Goal: Task Accomplishment & Management: Manage account settings

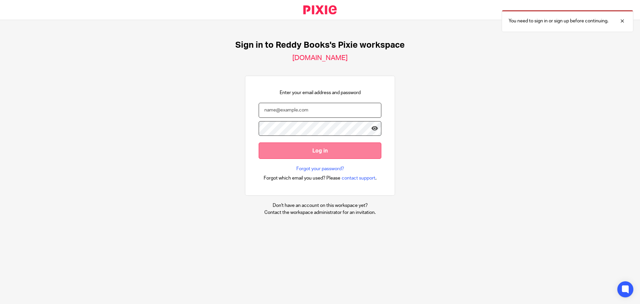
type input "[PERSON_NAME][EMAIL_ADDRESS][DOMAIN_NAME]"
click at [309, 150] on input "Log in" at bounding box center [320, 150] width 123 height 16
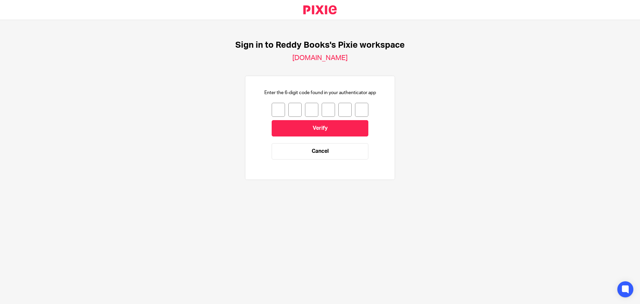
click at [279, 82] on div "Sign in to Reddy Books's Pixie workspace reddy-books.usepixie.net Enter the 6-d…" at bounding box center [320, 113] width 640 height 186
click at [275, 107] on input "number" at bounding box center [278, 110] width 13 height 14
type input "0"
type input "5"
type input "9"
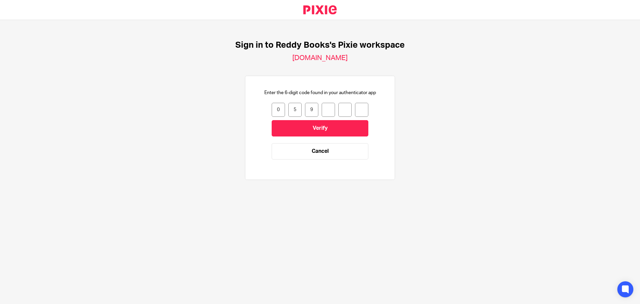
type input "7"
type input "1"
click at [300, 130] on input "Verify" at bounding box center [320, 128] width 97 height 16
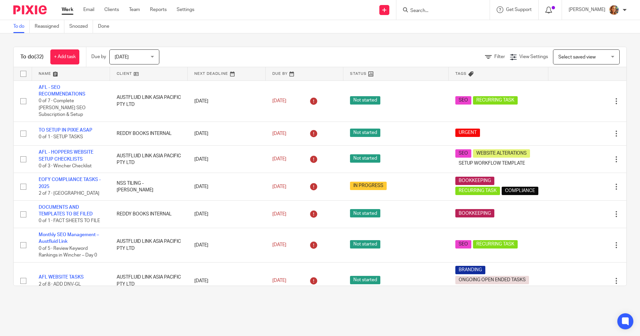
click at [552, 10] on div at bounding box center [551, 9] width 10 height 7
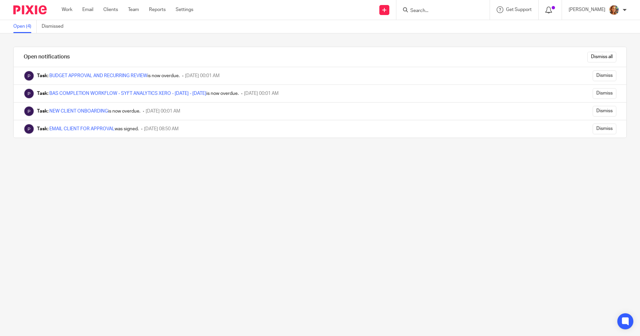
drag, startPoint x: 541, startPoint y: 9, endPoint x: 544, endPoint y: 9, distance: 3.7
click at [542, 9] on div at bounding box center [550, 10] width 23 height 20
click at [546, 9] on icon at bounding box center [549, 10] width 7 height 7
click at [594, 62] on div "Dismiss all" at bounding box center [356, 57] width 540 height 20
click at [595, 61] on input "Dismiss all" at bounding box center [602, 57] width 29 height 11
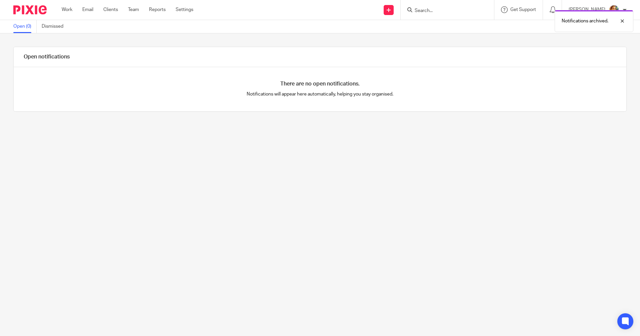
click at [582, 74] on div "There are no open notifications. Notifications will appear here automatically, …" at bounding box center [320, 89] width 613 height 44
click at [106, 10] on link "Clients" at bounding box center [110, 9] width 15 height 7
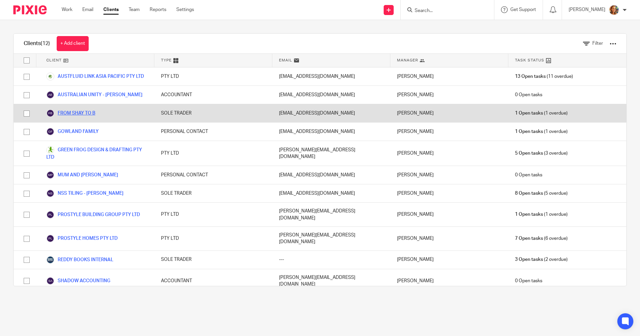
click at [95, 115] on link "FROM SHAY TO B" at bounding box center [70, 113] width 49 height 8
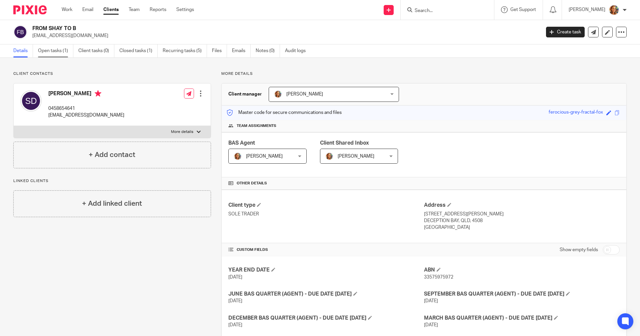
click at [58, 52] on link "Open tasks (1)" at bounding box center [55, 50] width 35 height 13
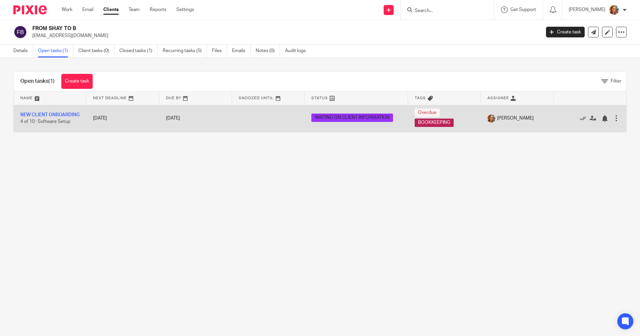
click at [35, 115] on td "NEW CLIENT ONBOARDING 4 of 10 · Software Setup" at bounding box center [50, 118] width 73 height 27
click at [39, 112] on link "NEW CLIENT ONBOARDING" at bounding box center [49, 114] width 59 height 5
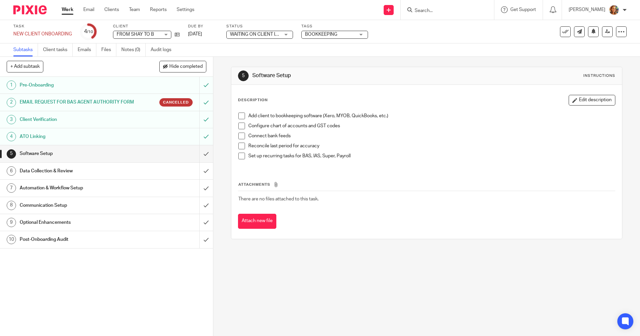
click at [98, 50] on ul "Subtasks Client tasks Emails Files Notes (0) Audit logs" at bounding box center [97, 49] width 168 height 13
click at [90, 51] on link "Emails" at bounding box center [87, 49] width 19 height 13
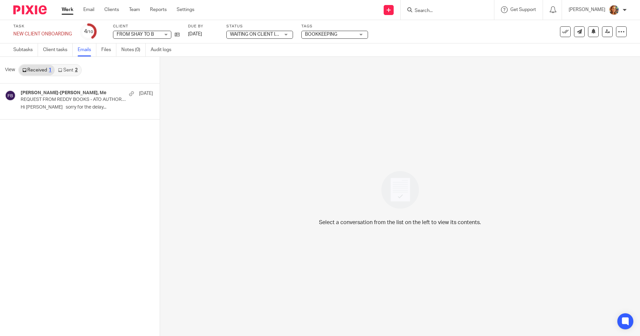
click at [61, 71] on icon at bounding box center [60, 70] width 4 height 4
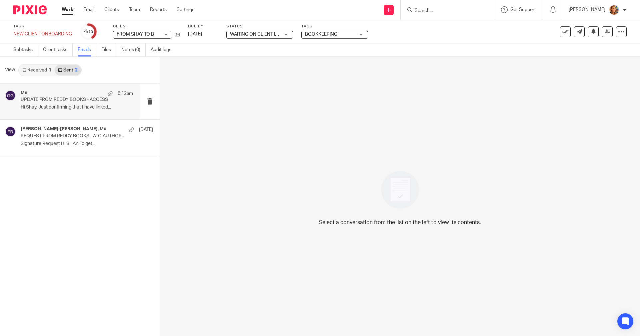
click at [37, 108] on p "Hi Shay, Just confirming that I have linked..." at bounding box center [77, 107] width 112 height 6
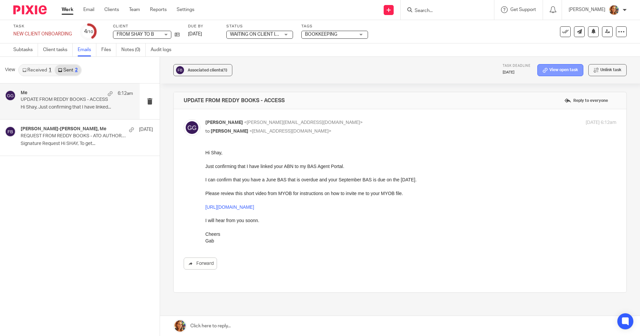
click at [568, 69] on link "View open task" at bounding box center [561, 70] width 46 height 12
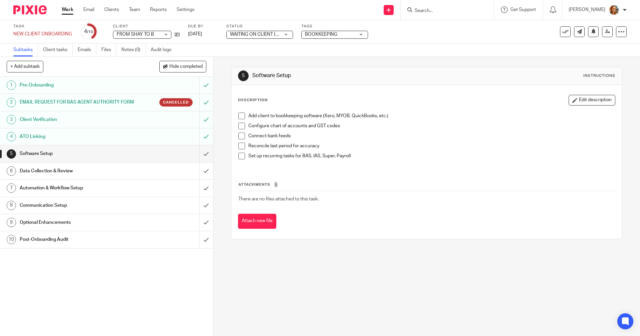
click at [623, 9] on div "[PERSON_NAME]" at bounding box center [598, 10] width 58 height 11
click at [32, 15] on div at bounding box center [27, 10] width 55 height 20
click at [40, 10] on img at bounding box center [29, 9] width 33 height 9
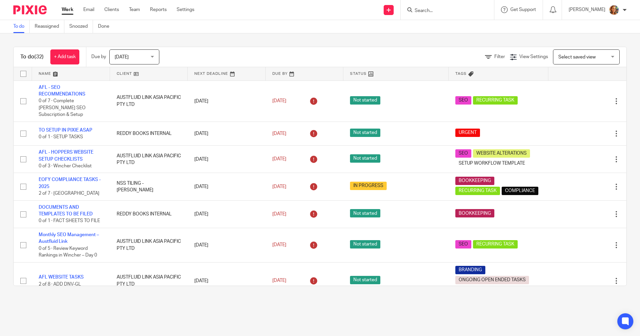
click at [45, 70] on link at bounding box center [71, 73] width 78 height 13
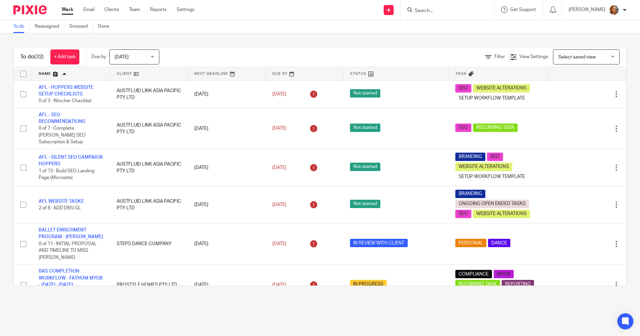
click at [135, 62] on span "[DATE]" at bounding box center [132, 57] width 35 height 14
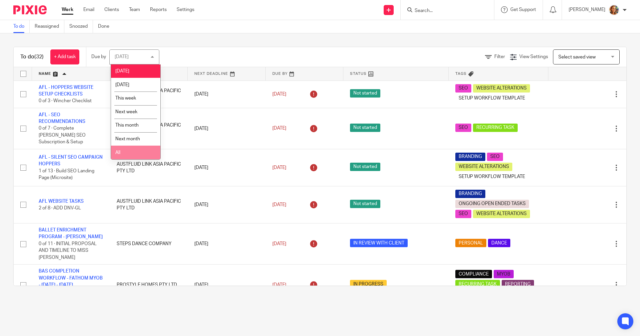
click at [138, 149] on li "All" at bounding box center [135, 152] width 49 height 14
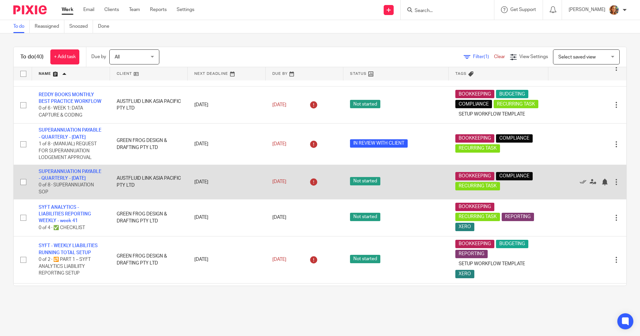
scroll to position [1287, 0]
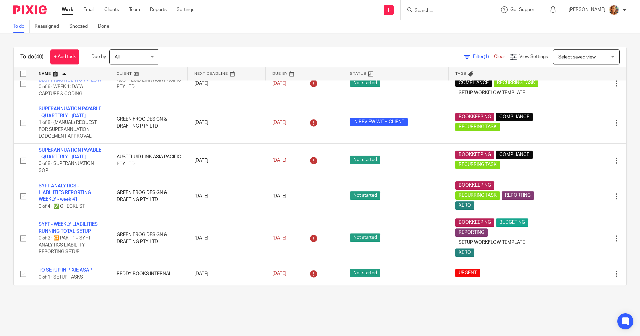
click at [561, 61] on span "Select saved view" at bounding box center [583, 57] width 49 height 14
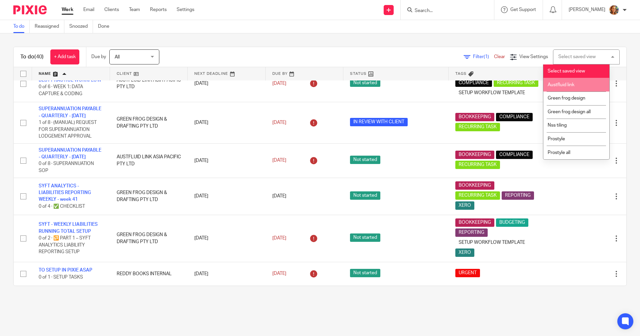
click at [588, 85] on li "Austfluid link" at bounding box center [577, 85] width 66 height 14
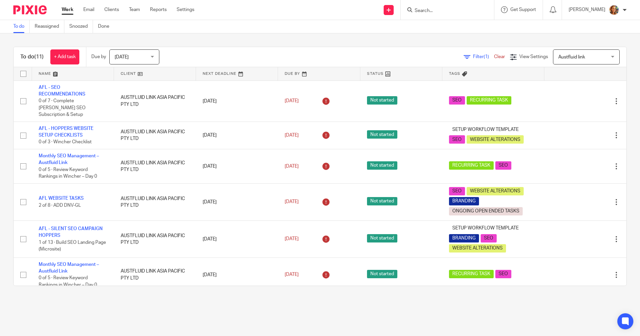
click at [494, 58] on link "Clear" at bounding box center [499, 56] width 11 height 5
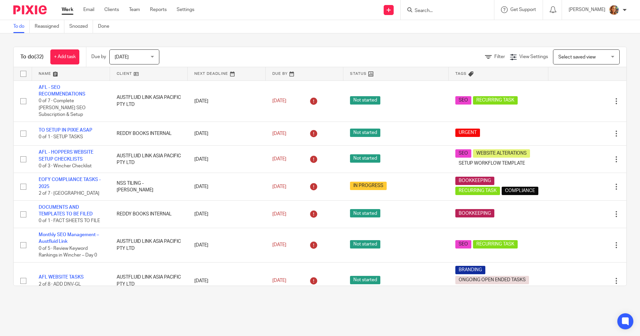
click at [608, 58] on div "Select saved view Select saved view" at bounding box center [586, 56] width 67 height 15
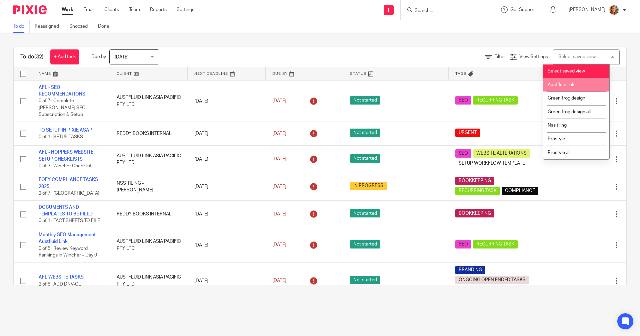
click at [598, 87] on li "Austfluid link" at bounding box center [577, 85] width 66 height 14
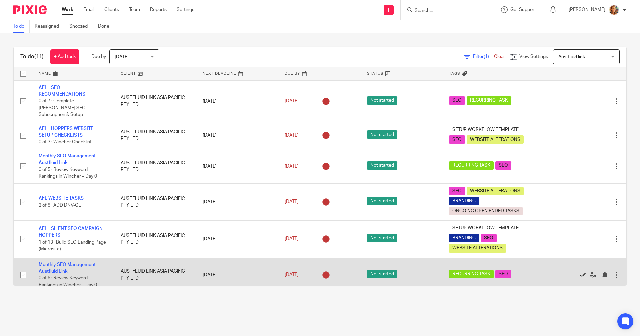
click at [580, 271] on link at bounding box center [585, 274] width 10 height 7
click at [148, 263] on td "AUSTFLUID LINK ASIA PACIFIC PTY LTD" at bounding box center [155, 274] width 82 height 34
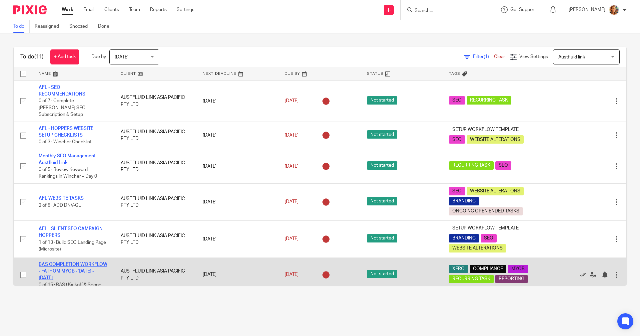
click at [85, 264] on link "BAS COMPLETION WORKFLOW - FATHOM MYOB -[DATE] - [DATE]" at bounding box center [73, 271] width 69 height 18
